Goal: Information Seeking & Learning: Learn about a topic

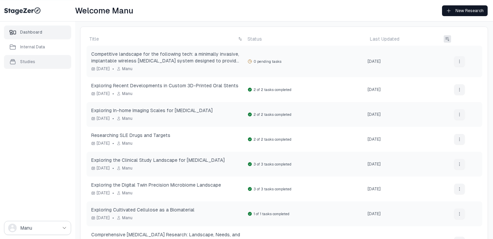
click at [31, 61] on div "Studies" at bounding box center [27, 61] width 15 height 5
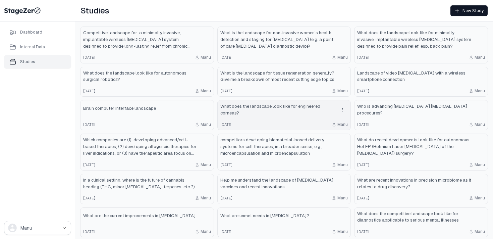
scroll to position [41, 0]
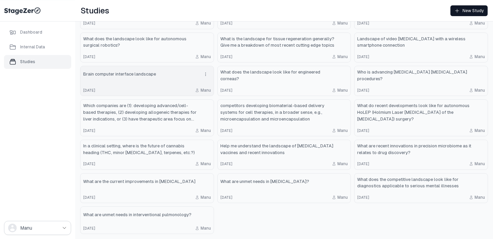
click at [170, 83] on link "Brain computer interface landscape 2 months ago Manu" at bounding box center [147, 81] width 133 height 30
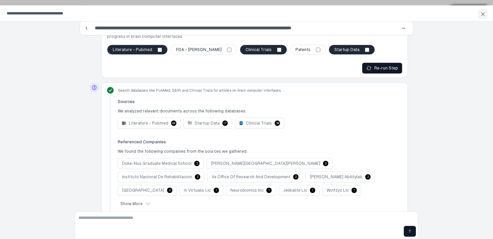
scroll to position [183, 0]
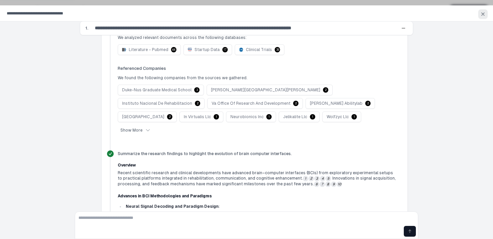
click at [484, 15] on icon "button" at bounding box center [483, 14] width 3 height 3
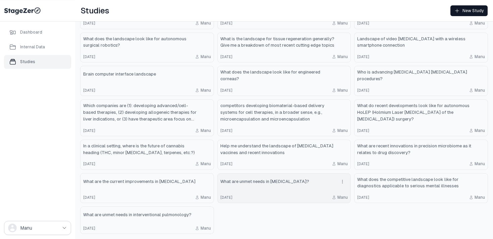
click at [284, 190] on link "What are unmet needs in lymphedema? 6 months ago Manu" at bounding box center [284, 189] width 133 height 30
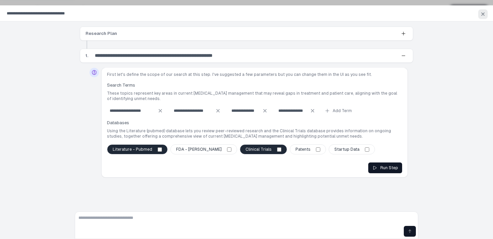
click at [485, 13] on icon "button" at bounding box center [483, 13] width 5 height 5
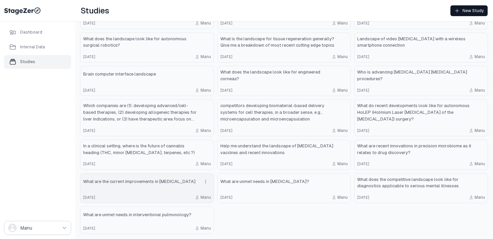
click at [147, 189] on link "What are the current improvements in vertebroplasty 6 months ago Manu" at bounding box center [147, 189] width 133 height 30
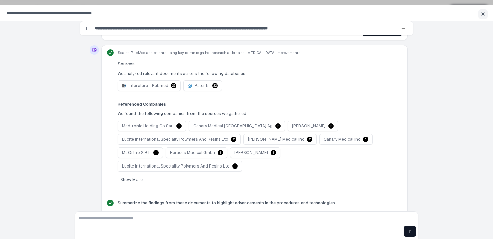
scroll to position [146, 0]
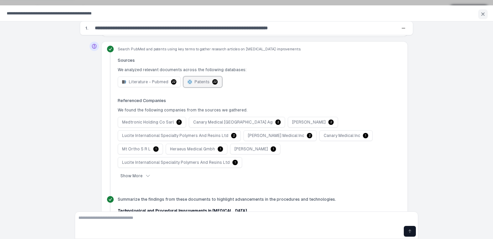
click at [205, 86] on button "Patents 22" at bounding box center [203, 82] width 39 height 11
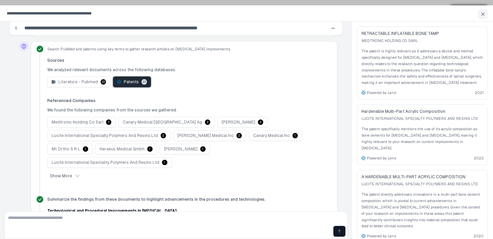
click at [126, 82] on span "Patents" at bounding box center [131, 81] width 15 height 5
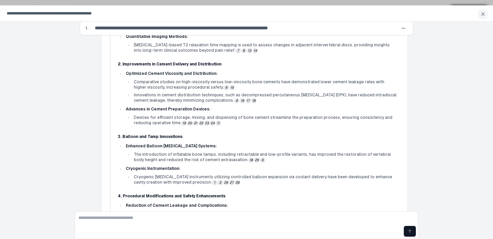
scroll to position [387, 0]
click at [246, 98] on button "17" at bounding box center [248, 100] width 5 height 5
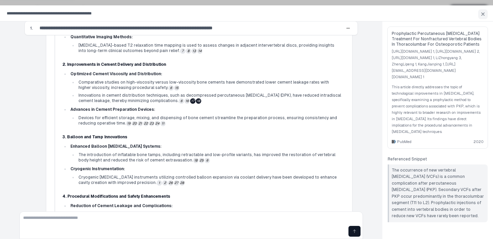
click at [196, 98] on button "18" at bounding box center [198, 100] width 5 height 5
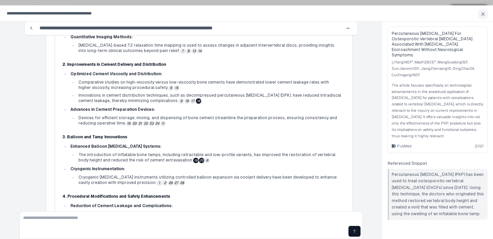
click at [199, 158] on button "25" at bounding box center [201, 160] width 5 height 5
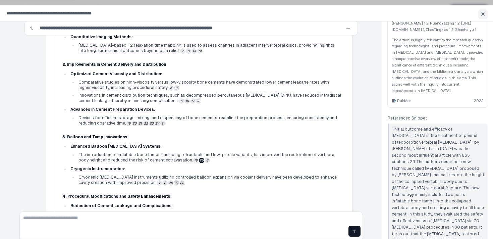
scroll to position [42, 0]
click at [446, 81] on p "The article is highly relevant to the research question regarding technological…" at bounding box center [438, 64] width 92 height 57
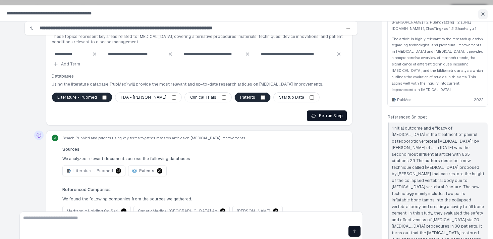
scroll to position [0, 0]
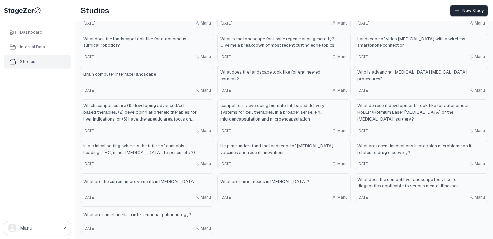
click at [475, 10] on div "New Study" at bounding box center [469, 10] width 29 height 5
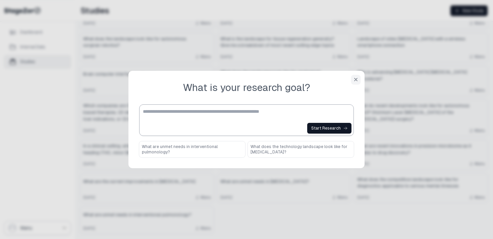
click at [263, 111] on textarea at bounding box center [248, 114] width 210 height 13
paste textarea "**********"
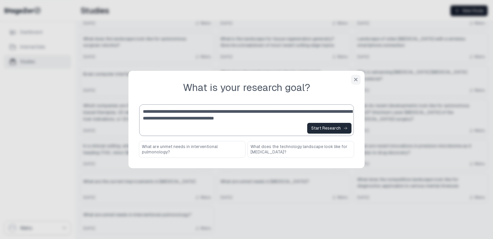
type textarea "**********"
click at [324, 126] on div "Start Research" at bounding box center [330, 128] width 36 height 5
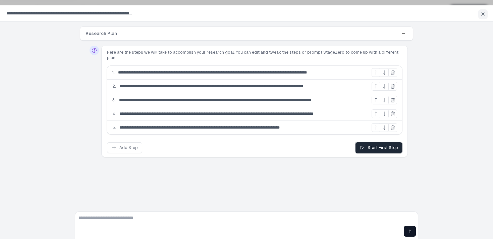
click at [378, 145] on div "Start First Step" at bounding box center [379, 147] width 39 height 5
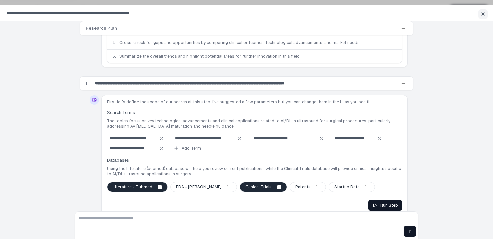
scroll to position [75, 0]
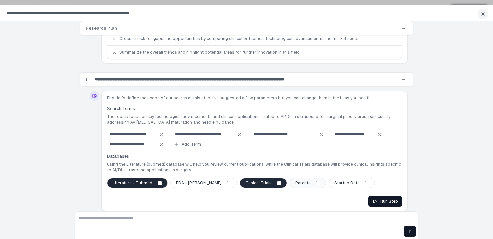
click at [290, 178] on label "Patents" at bounding box center [308, 183] width 36 height 10
click at [258, 75] on input "**********" at bounding box center [215, 79] width 247 height 9
click at [392, 199] on div "Run Step" at bounding box center [386, 201] width 26 height 5
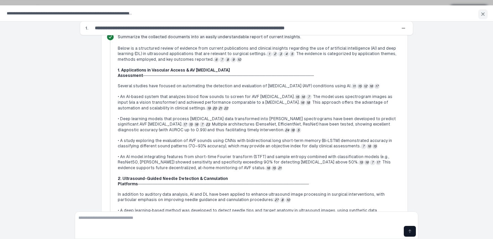
scroll to position [399, 0]
click at [188, 126] on button "17" at bounding box center [185, 124] width 5 height 5
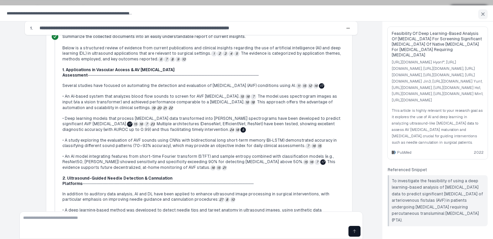
click at [241, 133] on button "5" at bounding box center [243, 129] width 5 height 5
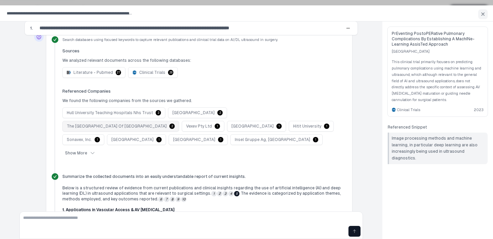
scroll to position [259, 0]
click at [147, 69] on span "Clinical Trials" at bounding box center [152, 71] width 26 height 5
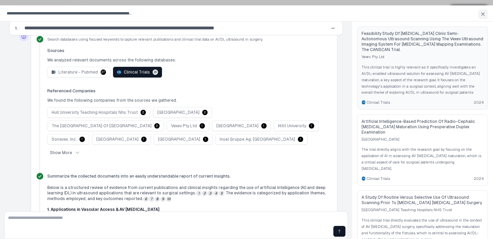
click at [434, 96] on p "This clinical trial is highly relevant as it specifically investigates an AI/DL…" at bounding box center [423, 80] width 122 height 32
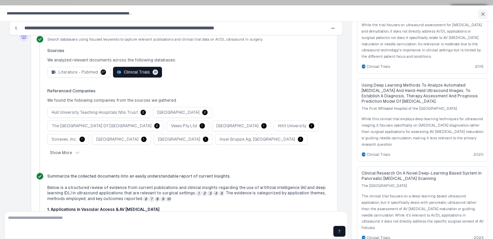
scroll to position [1687, 0]
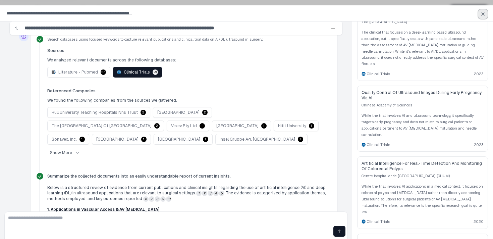
click at [486, 14] on icon "button" at bounding box center [483, 13] width 5 height 5
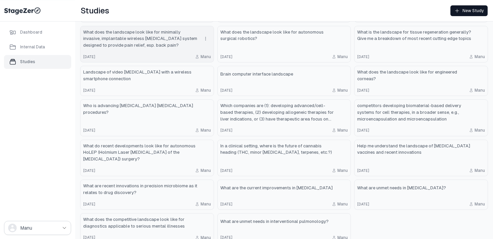
click at [171, 35] on span "What does the landscape look like for minimally invasive, implantable wireless …" at bounding box center [140, 39] width 114 height 20
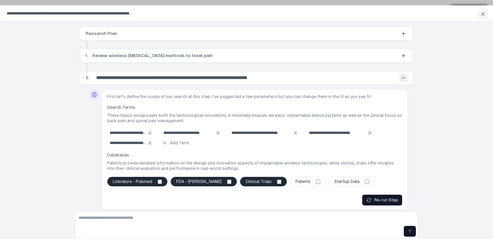
click at [406, 78] on button at bounding box center [404, 78] width 8 height 8
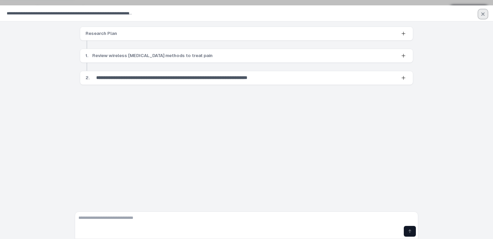
click at [481, 12] on icon "button" at bounding box center [483, 13] width 5 height 5
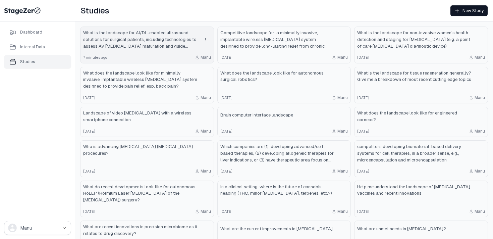
click at [171, 33] on span "What is the landscape for AI/DL-enabled ultrasound solutions for surgical patie…" at bounding box center [140, 40] width 114 height 20
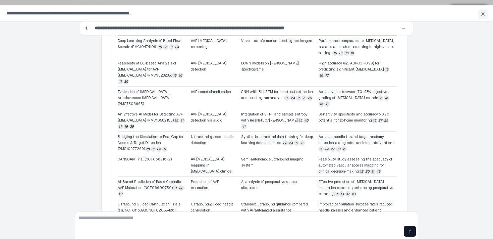
scroll to position [640, 0]
click at [156, 146] on button "25" at bounding box center [158, 148] width 5 height 5
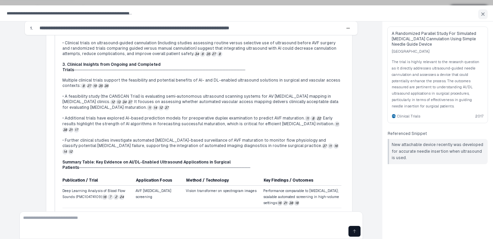
scroll to position [409, 0]
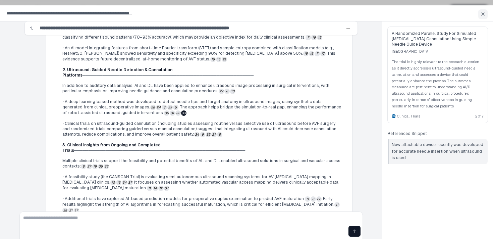
click at [181, 116] on button "33" at bounding box center [183, 112] width 5 height 5
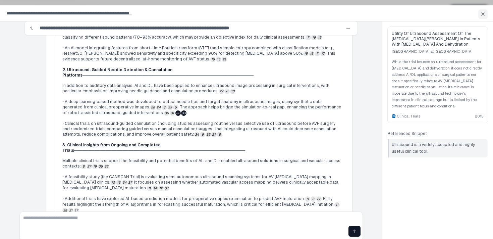
click at [176, 116] on button "32" at bounding box center [178, 112] width 5 height 5
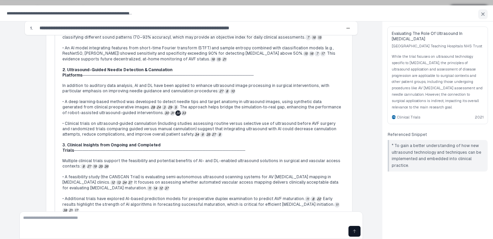
click at [132, 116] on p "• A deep learning‐based method was developed to detect needle tips and target a…" at bounding box center [201, 107] width 279 height 17
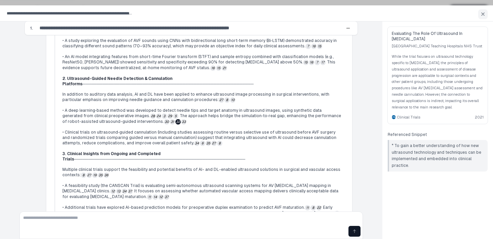
scroll to position [398, 0]
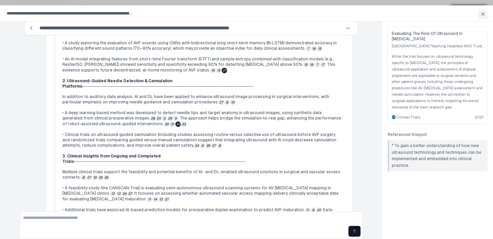
click at [222, 73] on button "21" at bounding box center [224, 70] width 5 height 5
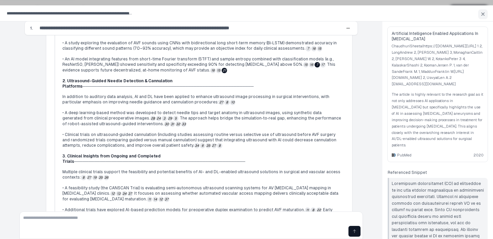
click at [315, 67] on button "7" at bounding box center [317, 64] width 5 height 5
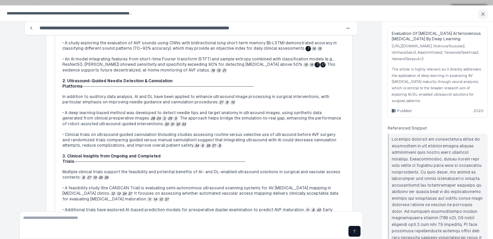
click at [321, 67] on button "17" at bounding box center [323, 64] width 5 height 5
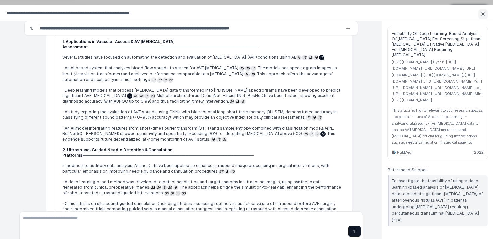
scroll to position [309, 0]
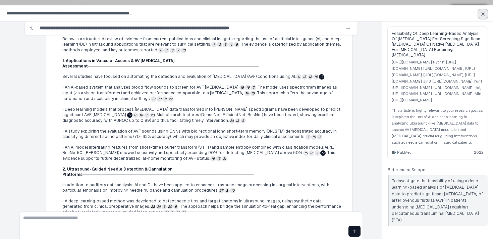
click at [484, 11] on icon "button" at bounding box center [483, 13] width 5 height 5
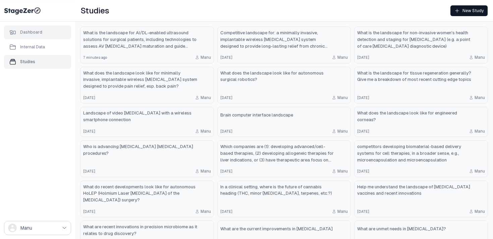
click at [48, 32] on div "Dashboard" at bounding box center [37, 32] width 67 height 13
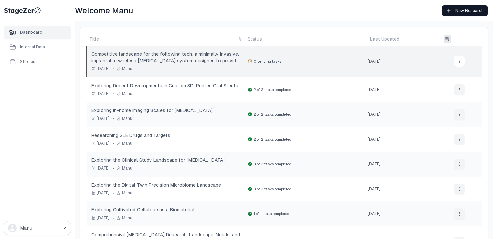
click at [149, 58] on span "Competitive landscape for the following tech: a minimally invasive, implantable…" at bounding box center [165, 57] width 149 height 13
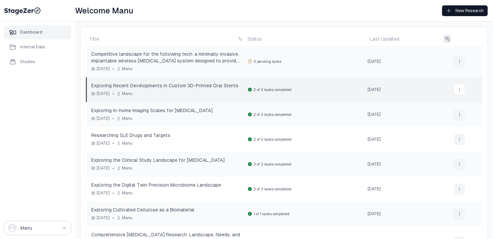
click at [220, 94] on div "Friday, 14 February 2025 • Manu" at bounding box center [165, 93] width 149 height 7
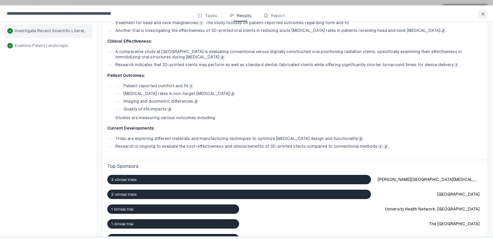
scroll to position [106, 0]
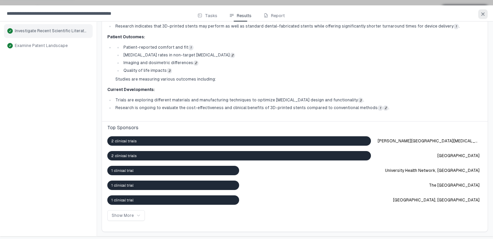
click at [483, 14] on icon "button" at bounding box center [483, 14] width 3 height 3
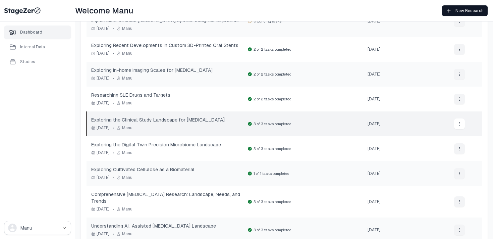
scroll to position [49, 0]
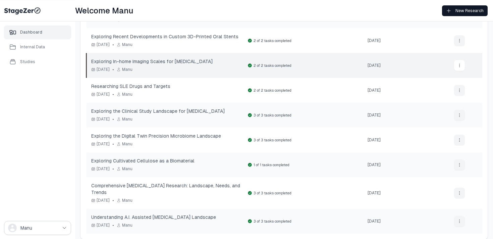
click at [223, 67] on div "Tuesday, 11 February 2025 • Manu" at bounding box center [165, 69] width 149 height 7
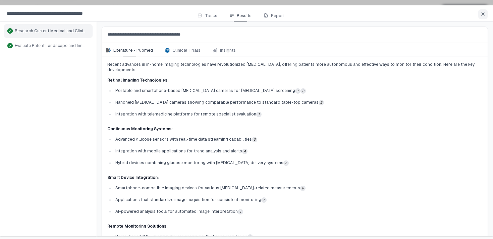
scroll to position [193, 0]
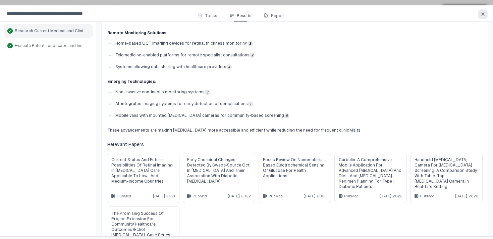
click at [483, 15] on icon "button" at bounding box center [483, 13] width 5 height 5
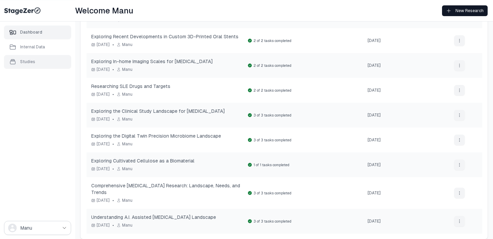
click at [32, 58] on div "Studies" at bounding box center [22, 61] width 26 height 7
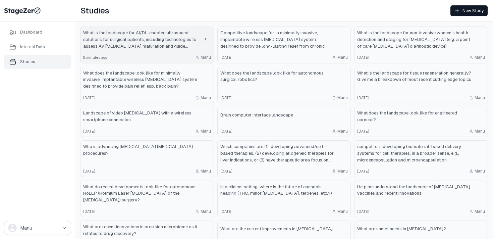
click at [162, 40] on span "What is the landscape for AI/DL-enabled ultrasound solutions for surgical patie…" at bounding box center [140, 40] width 114 height 20
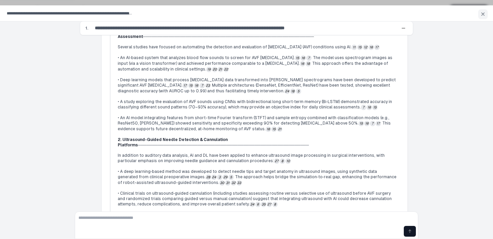
scroll to position [338, 0]
